Goal: Information Seeking & Learning: Learn about a topic

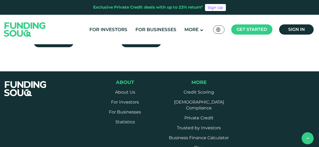
scroll to position [268, 0]
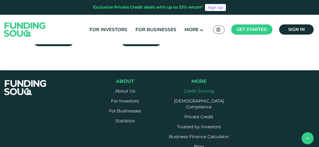
click at [195, 88] on link "Credit Scoring" at bounding box center [198, 90] width 30 height 5
